Goal: Transaction & Acquisition: Purchase product/service

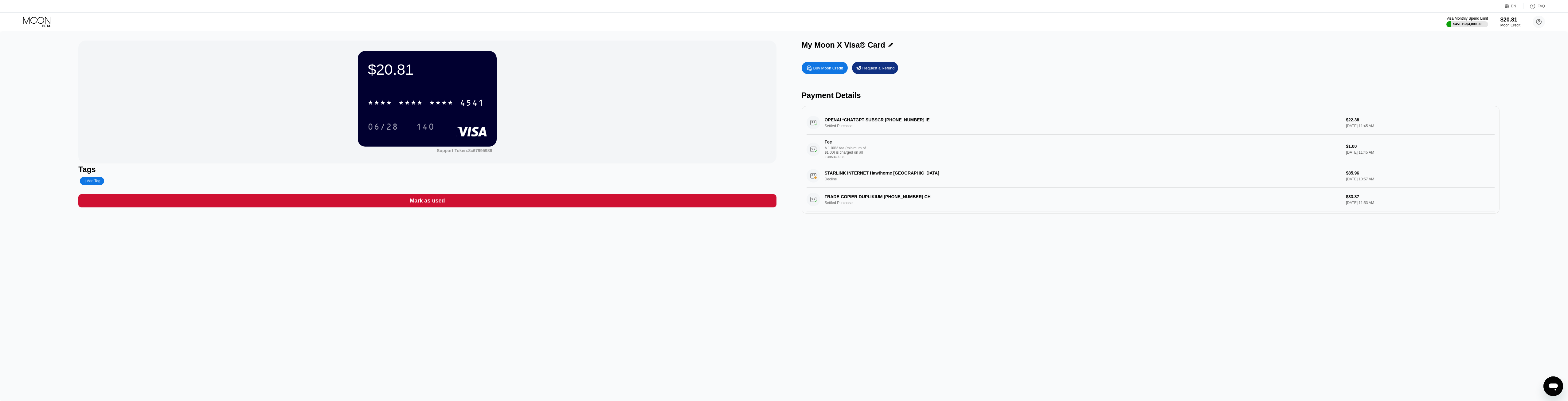
click at [831, 71] on div "Buy Moon Credit" at bounding box center [828, 68] width 30 height 5
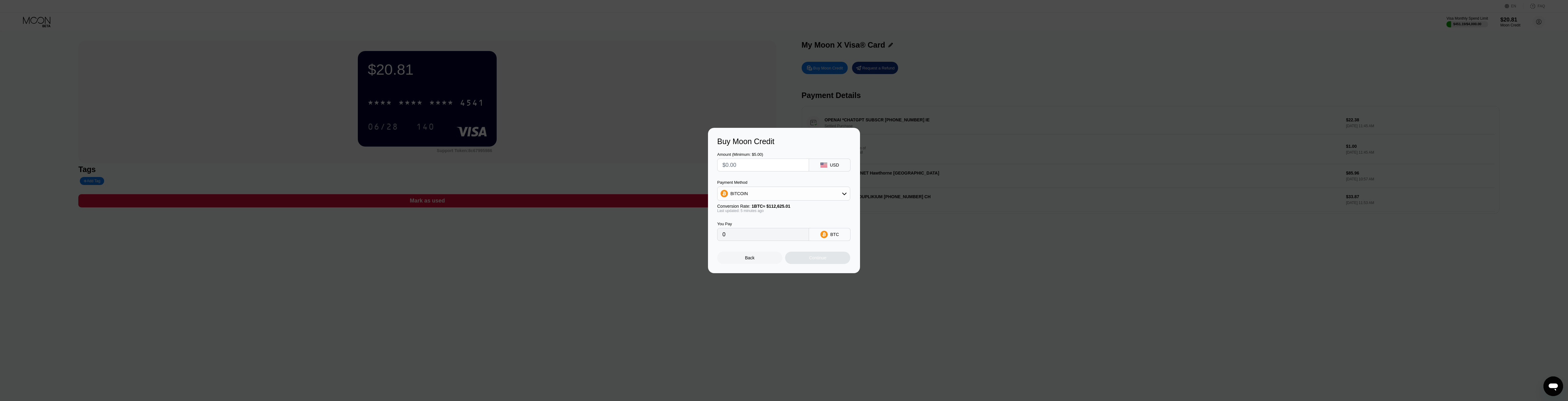
click at [752, 161] on input "text" at bounding box center [763, 165] width 82 height 12
type input "$30"
type input "0.00026608"
type input "$30"
click at [758, 198] on div "BITCOIN" at bounding box center [783, 194] width 132 height 12
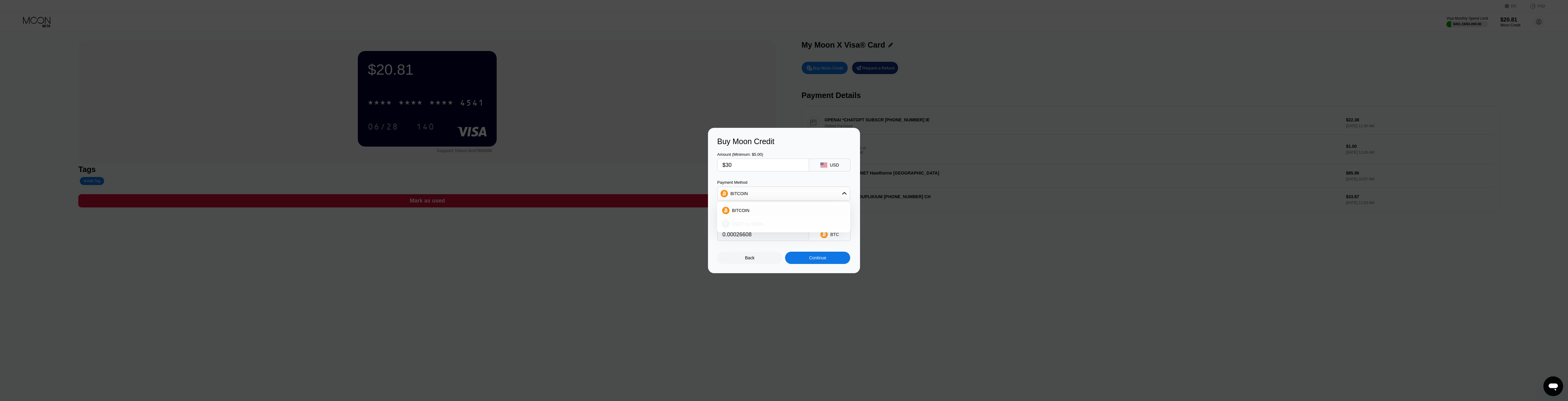
click at [751, 223] on span "USDT on TRON" at bounding box center [747, 224] width 31 height 5
type input "30.30"
click at [821, 260] on div "Continue" at bounding box center [817, 257] width 17 height 5
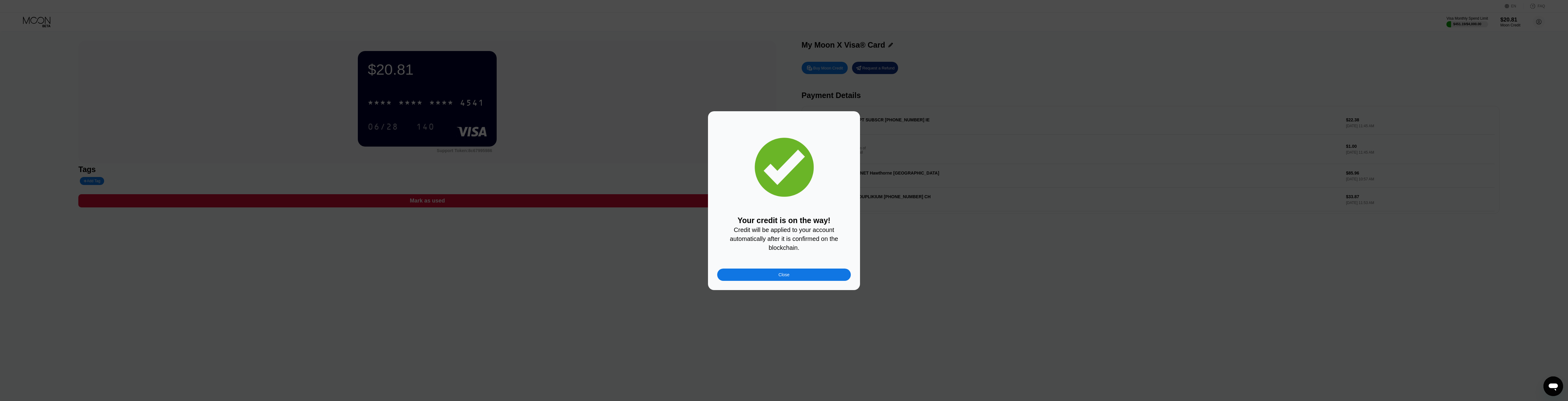
click at [817, 277] on div "Close" at bounding box center [784, 274] width 134 height 12
